Goal: Check status: Check status

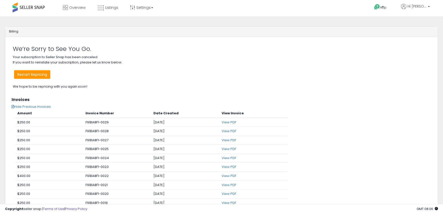
scroll to position [28, 0]
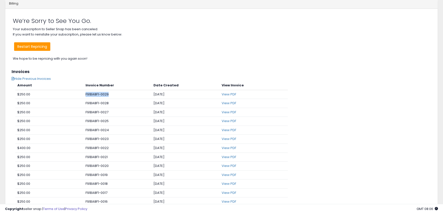
drag, startPoint x: 78, startPoint y: 95, endPoint x: 109, endPoint y: 93, distance: 31.0
click at [109, 99] on tr "$250.00 F91BA8F1-0029 [DATE] View PDF" at bounding box center [151, 103] width 273 height 9
drag, startPoint x: 113, startPoint y: 104, endPoint x: 85, endPoint y: 103, distance: 27.7
click at [85, 103] on td "F91BA8F1-0028" at bounding box center [118, 103] width 68 height 9
drag, startPoint x: 83, startPoint y: 112, endPoint x: 115, endPoint y: 115, distance: 32.4
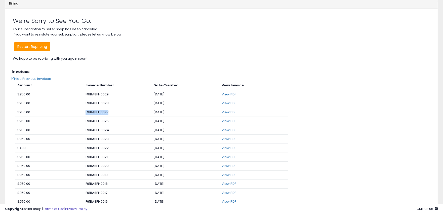
click at [115, 117] on tr "$250.00 F91BA8F1-0027 [DATE] View PDF" at bounding box center [151, 121] width 273 height 9
drag, startPoint x: 114, startPoint y: 121, endPoint x: 85, endPoint y: 120, distance: 29.0
click at [85, 120] on td "F91BA8F1-0025" at bounding box center [118, 121] width 68 height 9
drag, startPoint x: 81, startPoint y: 127, endPoint x: 115, endPoint y: 130, distance: 33.9
click at [115, 135] on tr "$250.00 F91BA8F1-0024 [DATE] View PDF" at bounding box center [151, 139] width 273 height 9
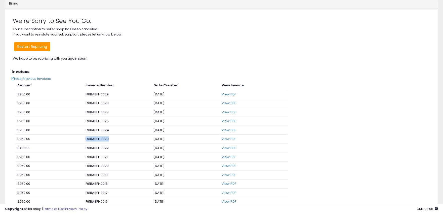
drag, startPoint x: 112, startPoint y: 138, endPoint x: 84, endPoint y: 138, distance: 28.2
click at [84, 138] on td "F91BA8F1-0023" at bounding box center [118, 139] width 68 height 9
drag, startPoint x: 82, startPoint y: 147, endPoint x: 113, endPoint y: 150, distance: 31.2
click at [113, 153] on tr "$400.00 F91BA8F1-0022 [DATE] View PDF" at bounding box center [151, 157] width 273 height 9
drag, startPoint x: 113, startPoint y: 154, endPoint x: 79, endPoint y: 157, distance: 34.1
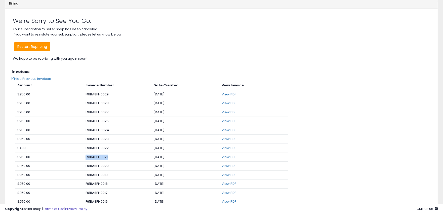
click at [79, 162] on tr "$250.00 F91BA8F1-0021 [DATE] View PDF" at bounding box center [151, 166] width 273 height 9
drag, startPoint x: 77, startPoint y: 163, endPoint x: 111, endPoint y: 169, distance: 34.6
click at [111, 170] on tr "$250.00 F91BA8F1-0020 [DATE] View PDF" at bounding box center [151, 174] width 273 height 9
drag, startPoint x: 114, startPoint y: 180, endPoint x: 76, endPoint y: 176, distance: 38.2
click at [76, 176] on tbody "$250.00 F91BA8F1-0029 [DATE] View PDF $250.00 F91BA8F1-0028 [DATE] View PDF $25…" at bounding box center [151, 215] width 273 height 251
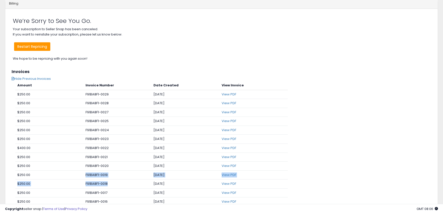
click at [77, 188] on td "$250.00" at bounding box center [49, 184] width 68 height 9
drag, startPoint x: 80, startPoint y: 191, endPoint x: 111, endPoint y: 194, distance: 31.4
click at [111, 197] on tr "$250.00 F91BA8F1-0017 [DATE] View PDF" at bounding box center [151, 201] width 273 height 9
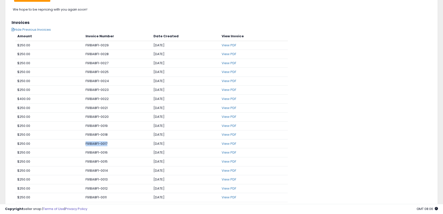
scroll to position [84, 0]
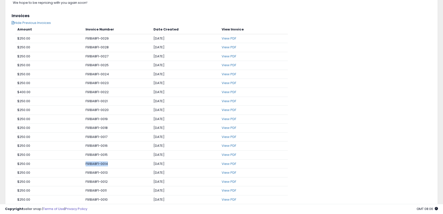
drag, startPoint x: 111, startPoint y: 165, endPoint x: 84, endPoint y: 161, distance: 27.9
click at [84, 161] on td "F91BA8F1-0014" at bounding box center [118, 163] width 68 height 9
drag, startPoint x: 86, startPoint y: 154, endPoint x: 109, endPoint y: 150, distance: 23.9
click at [109, 155] on td "F91BA8F1-0015" at bounding box center [118, 154] width 68 height 9
drag, startPoint x: 110, startPoint y: 147, endPoint x: 84, endPoint y: 145, distance: 26.0
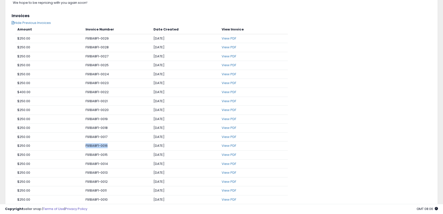
click at [84, 145] on td "F91BA8F1-0016" at bounding box center [118, 146] width 68 height 9
drag, startPoint x: 83, startPoint y: 135, endPoint x: 114, endPoint y: 139, distance: 30.9
click at [114, 139] on td "F91BA8F1-0017" at bounding box center [118, 136] width 68 height 9
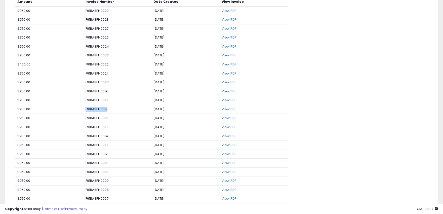
scroll to position [196, 0]
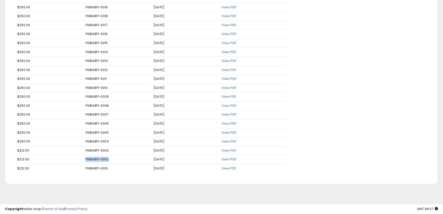
drag, startPoint x: 111, startPoint y: 158, endPoint x: 83, endPoint y: 144, distance: 31.6
click at [83, 150] on tbody "$250.00 F91BA8F1-0029 [DATE] View PDF $250.00 F91BA8F1-0028 [DATE] View PDF $25…" at bounding box center [151, 47] width 273 height 251
drag, startPoint x: 86, startPoint y: 138, endPoint x: 115, endPoint y: 142, distance: 29.5
click at [115, 142] on td "F91BA8F1-0004" at bounding box center [118, 141] width 68 height 9
drag, startPoint x: 111, startPoint y: 113, endPoint x: 82, endPoint y: 104, distance: 30.5
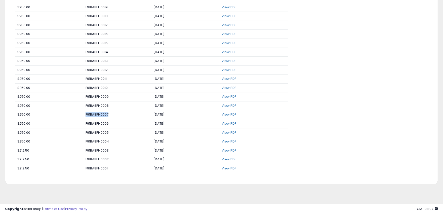
click at [80, 119] on tr "$250.00 F91BA8F1-0007 [DATE] View PDF" at bounding box center [151, 123] width 273 height 9
drag, startPoint x: 84, startPoint y: 97, endPoint x: 110, endPoint y: 101, distance: 26.5
click at [110, 101] on td "F91BA8F1-0009" at bounding box center [118, 96] width 68 height 9
drag, startPoint x: 104, startPoint y: 78, endPoint x: 85, endPoint y: 77, distance: 18.6
click at [85, 77] on td "F91BA8F1-0011" at bounding box center [118, 79] width 68 height 9
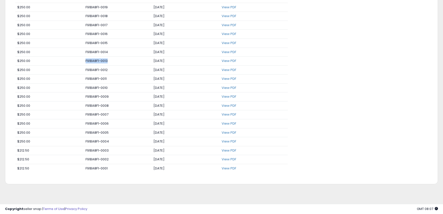
drag, startPoint x: 84, startPoint y: 62, endPoint x: 110, endPoint y: 64, distance: 25.2
click at [110, 64] on td "F91BA8F1-0013" at bounding box center [118, 61] width 68 height 9
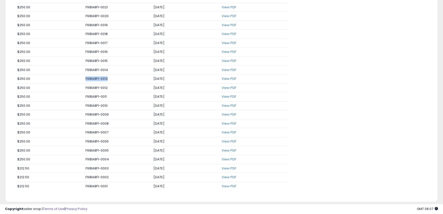
scroll to position [168, 0]
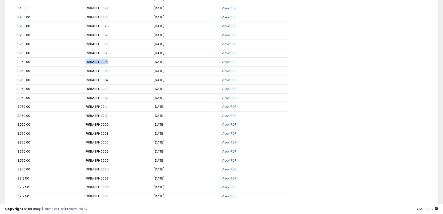
drag, startPoint x: 110, startPoint y: 64, endPoint x: 85, endPoint y: 64, distance: 24.9
click at [85, 64] on td "F91BA8F1-0016" at bounding box center [118, 62] width 68 height 9
drag, startPoint x: 84, startPoint y: 60, endPoint x: 115, endPoint y: 64, distance: 31.2
click at [115, 64] on td "F91BA8F1-0019" at bounding box center [118, 63] width 68 height 9
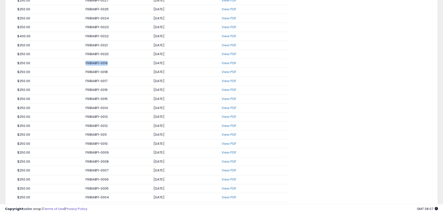
scroll to position [112, 0]
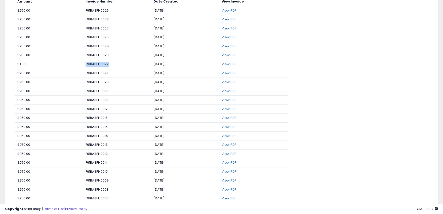
drag, startPoint x: 115, startPoint y: 64, endPoint x: 81, endPoint y: 64, distance: 33.7
click at [81, 69] on tr "$400.00 F91BA8F1-0022 [DATE] View PDF" at bounding box center [151, 73] width 273 height 9
drag, startPoint x: 85, startPoint y: 47, endPoint x: 108, endPoint y: 47, distance: 22.9
click at [108, 47] on td "F91BA8F1-0024" at bounding box center [118, 46] width 68 height 9
drag, startPoint x: 111, startPoint y: 38, endPoint x: 82, endPoint y: 35, distance: 29.2
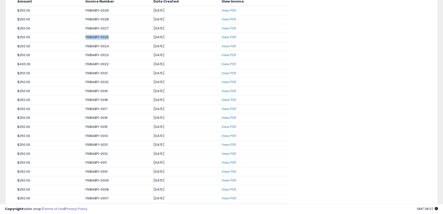
click at [82, 42] on tr "$250.00 F91BA8F1-0025 [DATE] View PDF" at bounding box center [151, 46] width 273 height 9
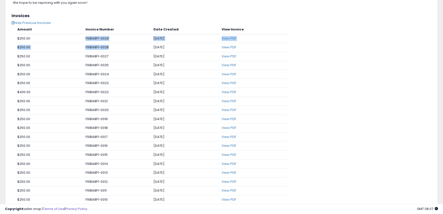
drag, startPoint x: 84, startPoint y: 36, endPoint x: 116, endPoint y: 45, distance: 33.7
click at [116, 45] on tbody "$250.00 F91BA8F1-0029 [DATE] View PDF $250.00 F91BA8F1-0028 [DATE] View PDF $25…" at bounding box center [151, 159] width 273 height 251
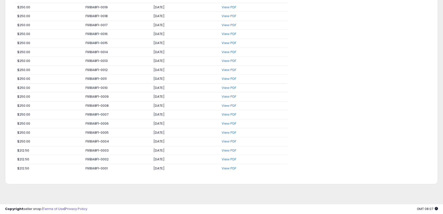
scroll to position [197, 0]
drag, startPoint x: 112, startPoint y: 167, endPoint x: 83, endPoint y: 160, distance: 29.8
click at [84, 165] on td "F91BA8F1-0001" at bounding box center [118, 167] width 68 height 9
drag, startPoint x: 83, startPoint y: 158, endPoint x: 115, endPoint y: 162, distance: 32.6
click at [115, 163] on tr "$212.50 F91BA8F1-0002 [DATE] View PDF" at bounding box center [151, 167] width 273 height 9
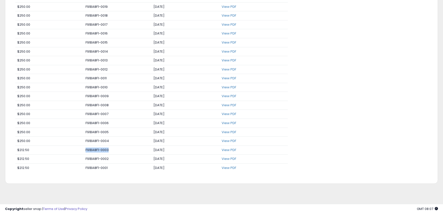
drag, startPoint x: 115, startPoint y: 149, endPoint x: 83, endPoint y: 145, distance: 32.2
click at [83, 155] on tr "$212.50 F91BA8F1-0003 [DATE] View PDF" at bounding box center [151, 159] width 273 height 9
drag
click at [113, 146] on tr "$250.00 F91BA8F1-0004 [DATE] View PDF" at bounding box center [151, 150] width 273 height 9
click at [84, 128] on td "F91BA8F1-0005" at bounding box center [118, 132] width 68 height 9
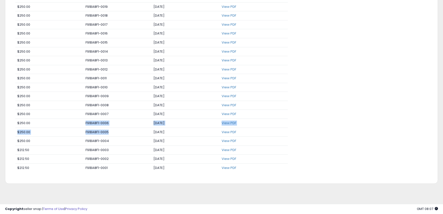
click at [131, 128] on tbody "$250.00 F91BA8F1-0029 [DATE] View PDF $250.00 F91BA8F1-0028 [DATE] View PDF $25…" at bounding box center [151, 47] width 273 height 251
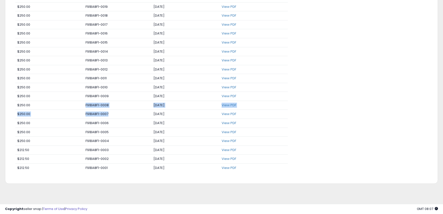
click at [81, 105] on tbody "$250.00 F91BA8F1-0029 [DATE] View PDF $250.00 F91BA8F1-0028 [DATE] View PDF $25…" at bounding box center [151, 47] width 273 height 251
click at [110, 101] on tr "$250.00 F91BA8F1-0009 [DATE] View PDF" at bounding box center [151, 105] width 273 height 9
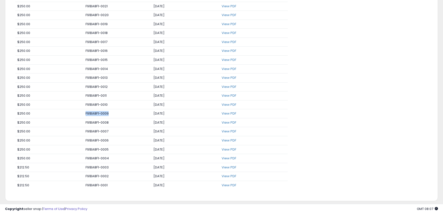
scroll to position [169, 0]
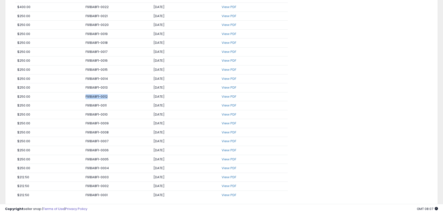
click at [85, 96] on td "F91BA8F1-0012" at bounding box center [118, 96] width 68 height 9
click at [109, 78] on td "F91BA8F1-0014" at bounding box center [118, 78] width 68 height 9
click at [85, 78] on td "F91BA8F1-0017" at bounding box center [118, 79] width 68 height 9
click at [112, 64] on td "F91BA8F1-0019" at bounding box center [118, 61] width 68 height 9
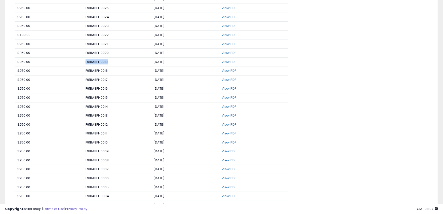
scroll to position [113, 0]
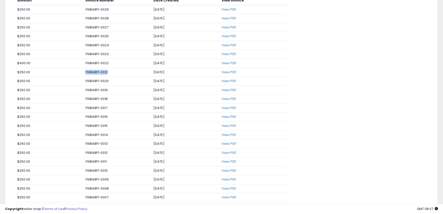
click at [82, 77] on tr "$250.00 F91BA8F1-0021 [DATE] View PDF" at bounding box center [151, 81] width 273 height 9
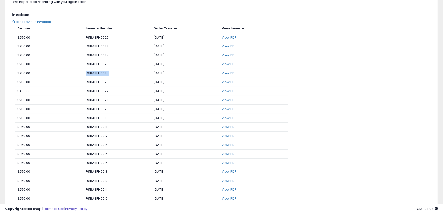
click at [114, 78] on tr "$250.00 F91BA8F1-0024 [DATE] View PDF" at bounding box center [151, 82] width 273 height 9
click at [79, 60] on tr "$250.00 F91BA8F1-0027 [DATE] View PDF" at bounding box center [151, 64] width 273 height 9
click at [109, 38] on td "F91BA8F1-0029" at bounding box center [118, 37] width 68 height 9
click at [87, 58] on td "F91BA8F1-0027" at bounding box center [118, 55] width 68 height 9
click at [110, 59] on td "F91BA8F1-0027" at bounding box center [118, 55] width 68 height 9
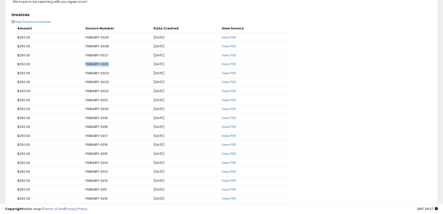
click at [81, 69] on tr "$250.00 F91BA8F1-0025 [DATE] View PDF" at bounding box center [151, 73] width 273 height 9
click at [110, 88] on tbody "$250.00 F91BA8F1-0029 [DATE] View PDF $250.00 F91BA8F1-0028 [DATE] View PDF $25…" at bounding box center [151, 158] width 273 height 251
click at [112, 82] on td "F91BA8F1-0023" at bounding box center [118, 82] width 68 height 9
click at [85, 99] on td "F91BA8F1-0021" at bounding box center [118, 100] width 68 height 9
click at [112, 129] on td "F91BA8F1-0018" at bounding box center [118, 127] width 68 height 9
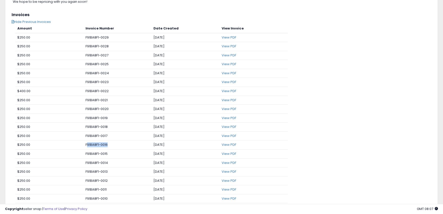
click at [111, 146] on td "F91BA8F1-0016" at bounding box center [118, 144] width 68 height 9
click at [110, 155] on td "F91BA8F1-0015" at bounding box center [118, 153] width 68 height 9
click at [84, 170] on td "F91BA8F1-0013" at bounding box center [118, 171] width 68 height 9
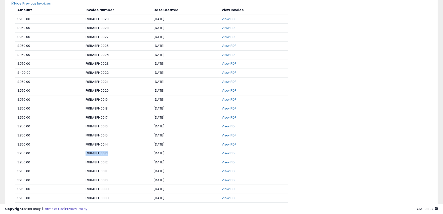
scroll to position [113, 0]
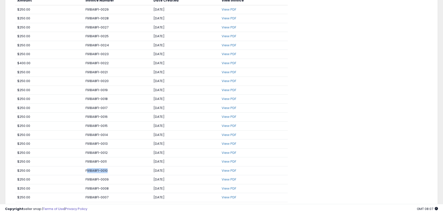
click at [123, 174] on td "F91BA8F1-0010" at bounding box center [118, 170] width 68 height 9
click at [82, 184] on tr "$250.00 F91BA8F1-0009 [DATE] View PDF" at bounding box center [151, 188] width 273 height 9
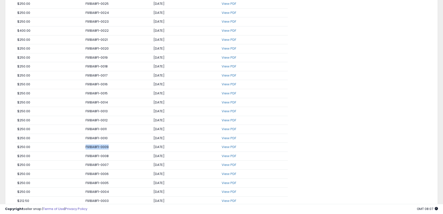
scroll to position [197, 0]
